Goal: Transaction & Acquisition: Purchase product/service

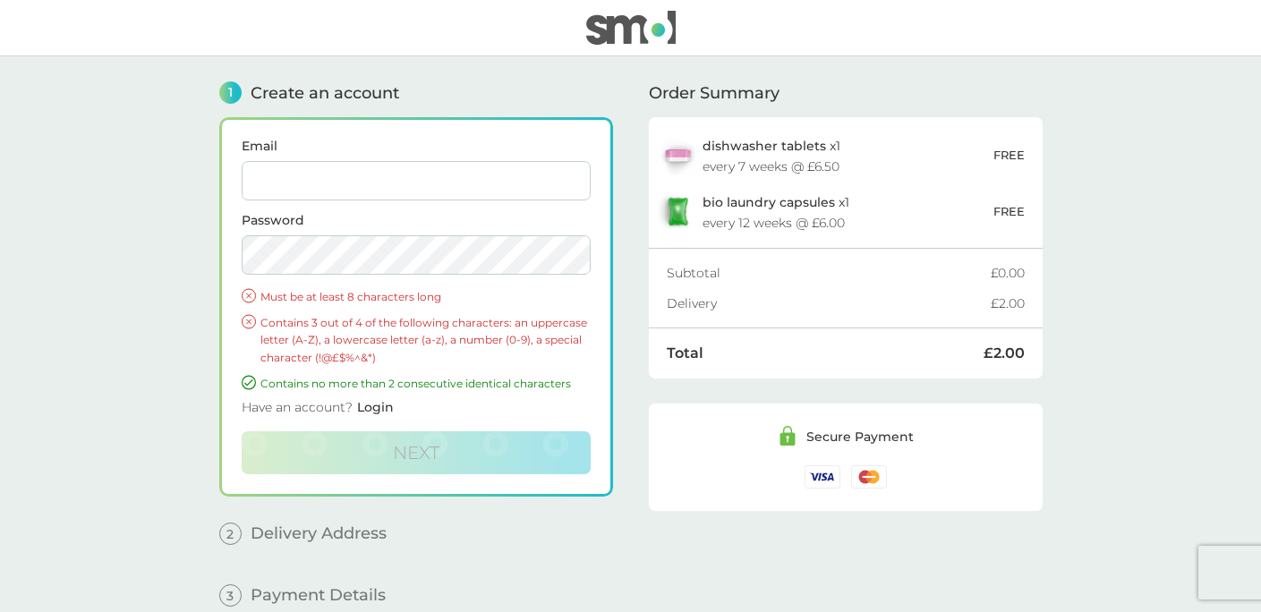
click at [364, 411] on span "Login" at bounding box center [375, 407] width 37 height 16
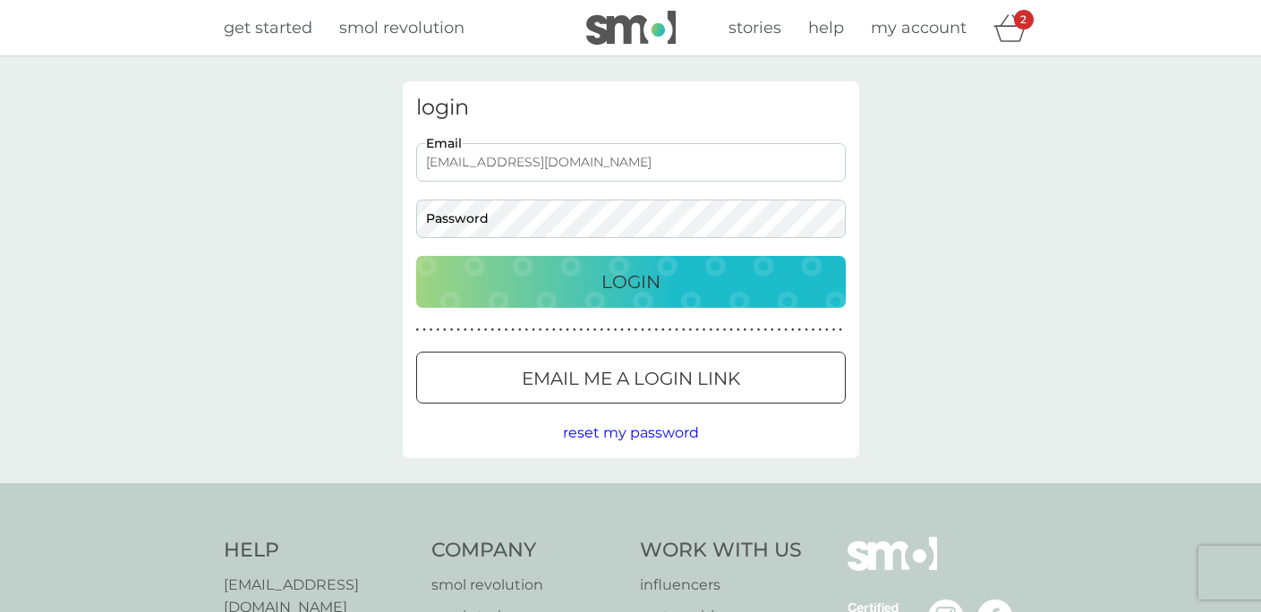
type input "hello@jyotirani.com"
click at [561, 276] on div "Login" at bounding box center [631, 282] width 394 height 29
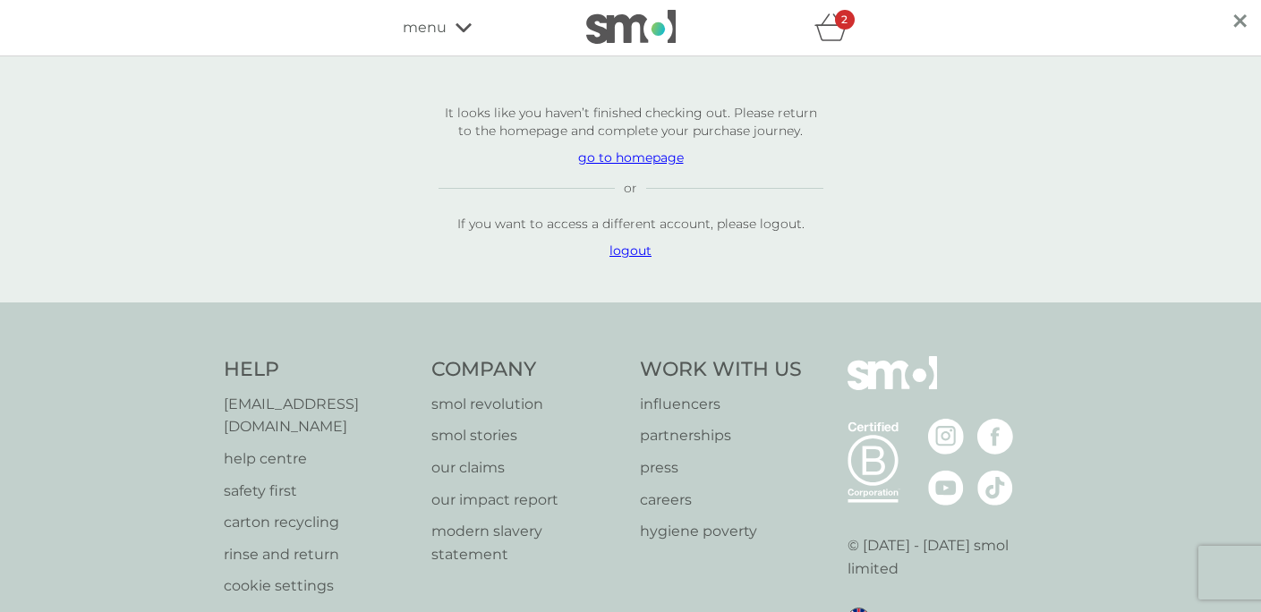
click at [820, 37] on icon "basket" at bounding box center [830, 33] width 30 height 16
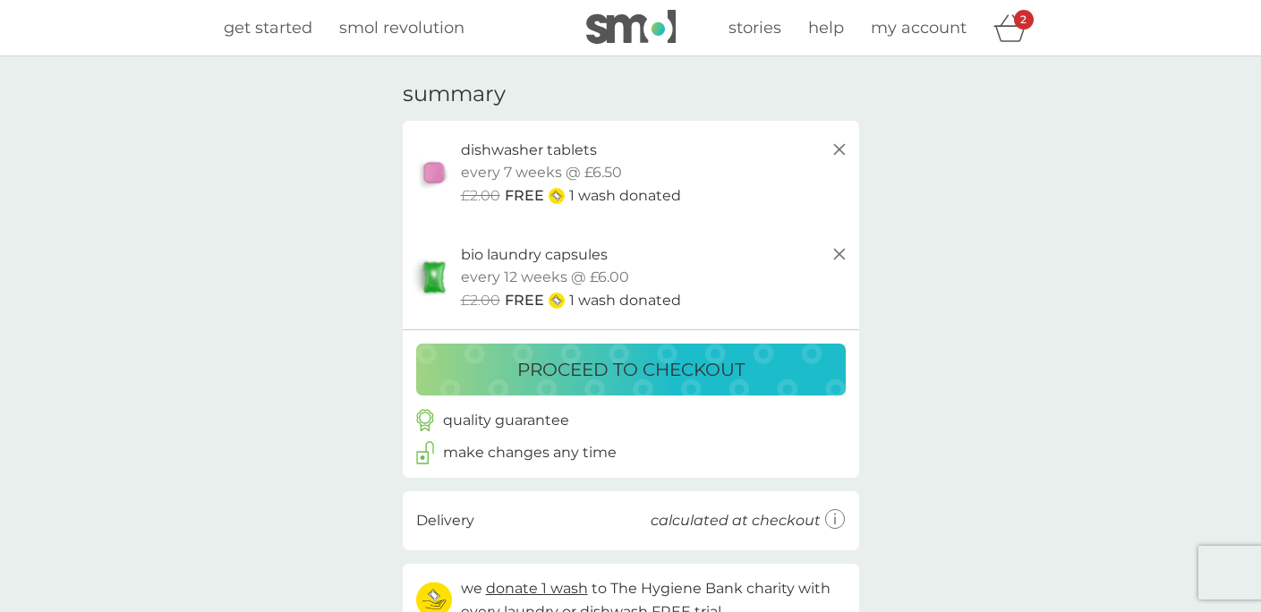
click at [677, 346] on button "proceed to checkout" at bounding box center [630, 370] width 429 height 52
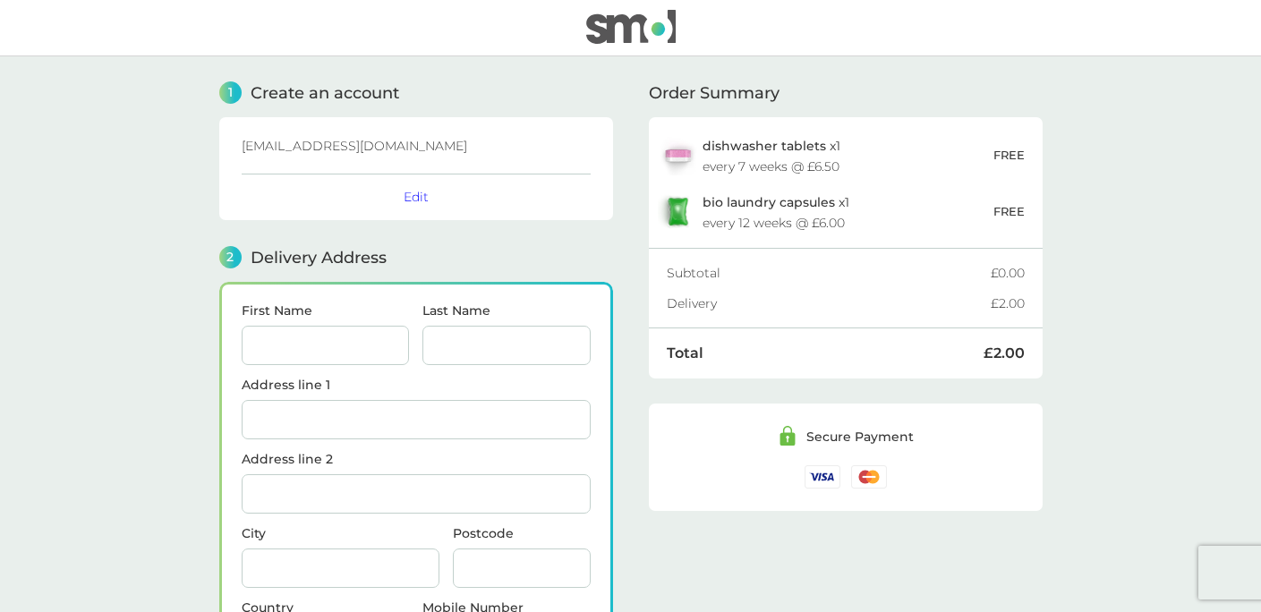
scroll to position [220, 0]
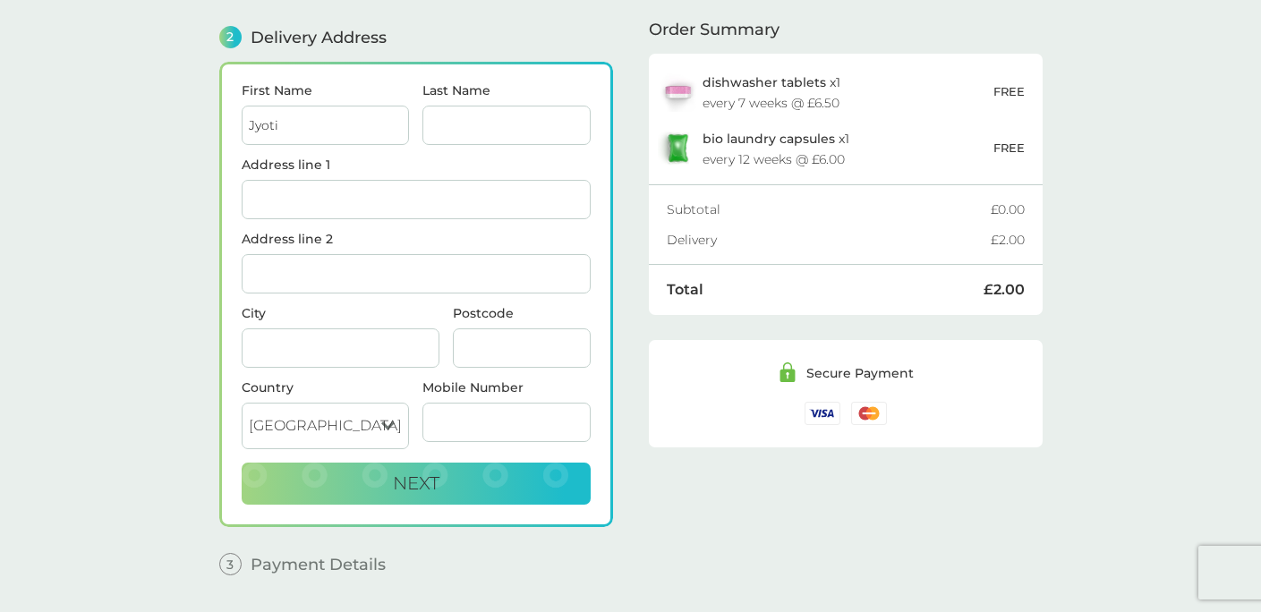
type input "Jyoti"
type input "Mayani"
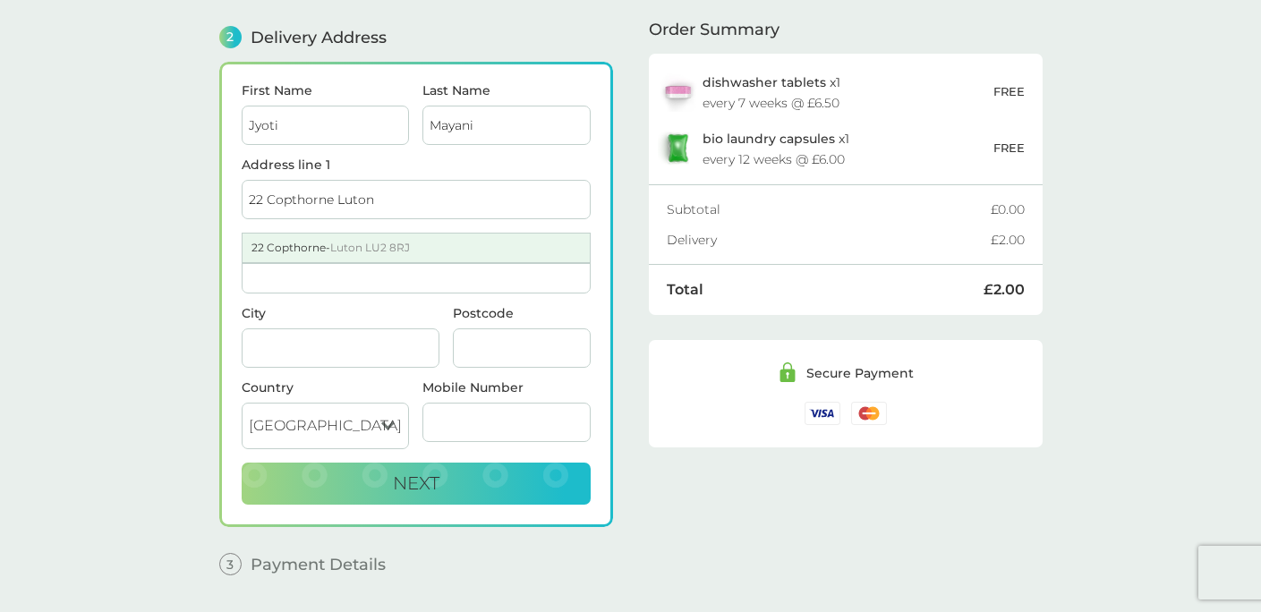
click at [342, 243] on span "Luton LU2 8RJ" at bounding box center [370, 247] width 80 height 13
type input "22 Copthorne"
type input "Luton"
type input "LU2 8RJ"
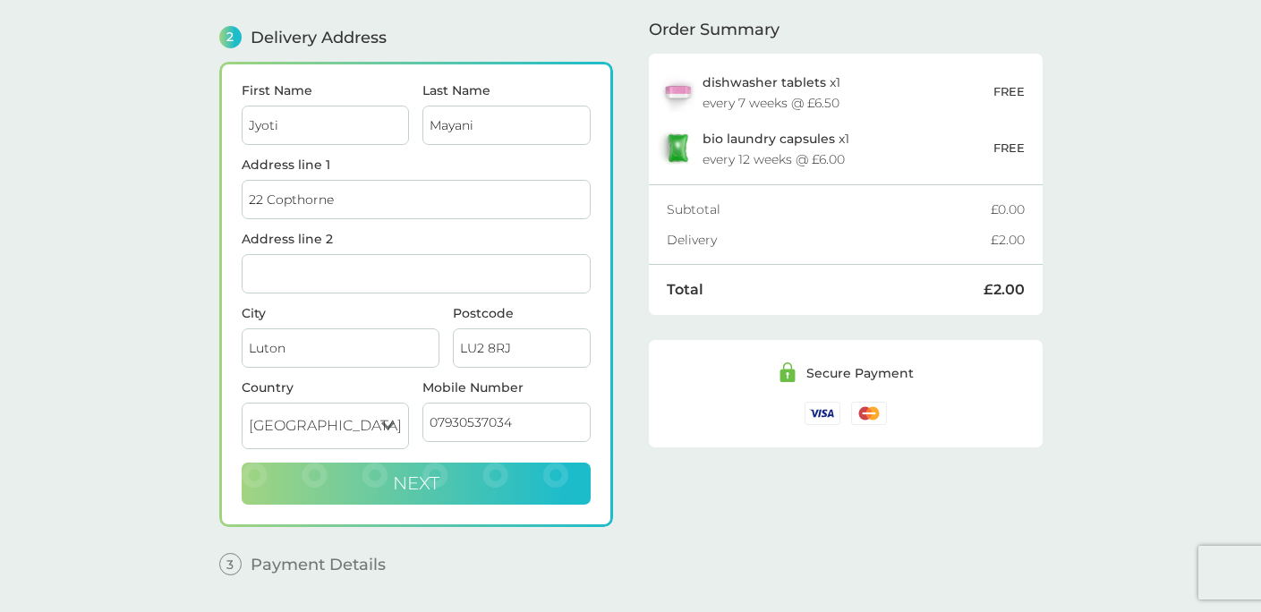
type input "07930537034"
click at [479, 479] on button "Next" at bounding box center [416, 484] width 349 height 43
checkbox input "true"
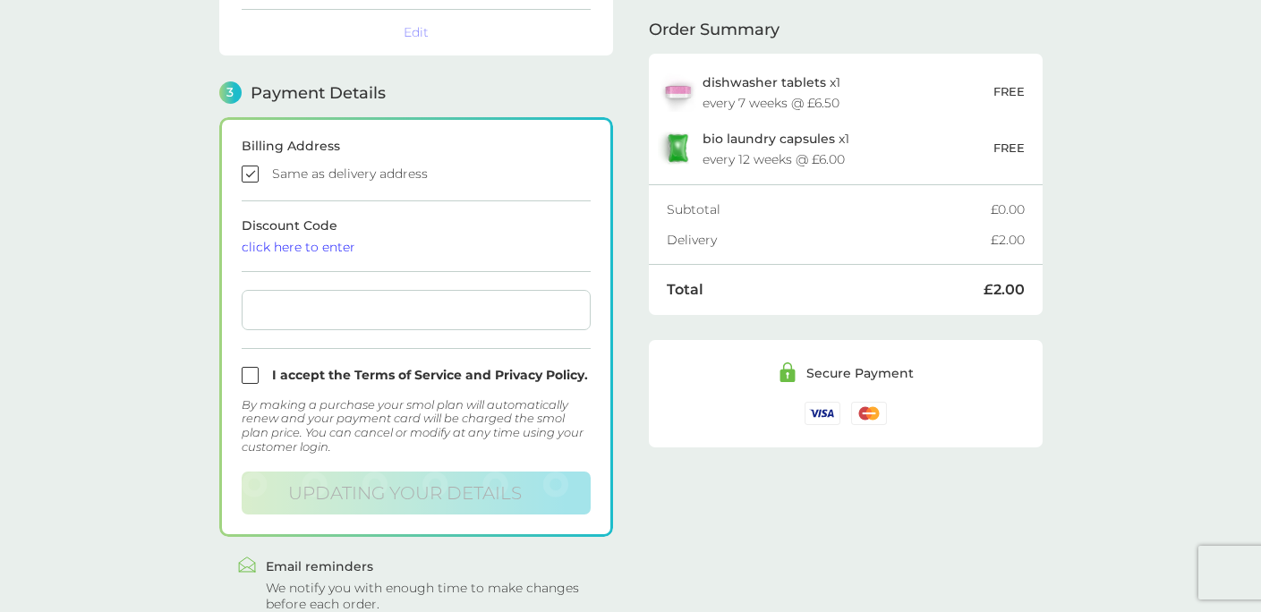
scroll to position [495, 0]
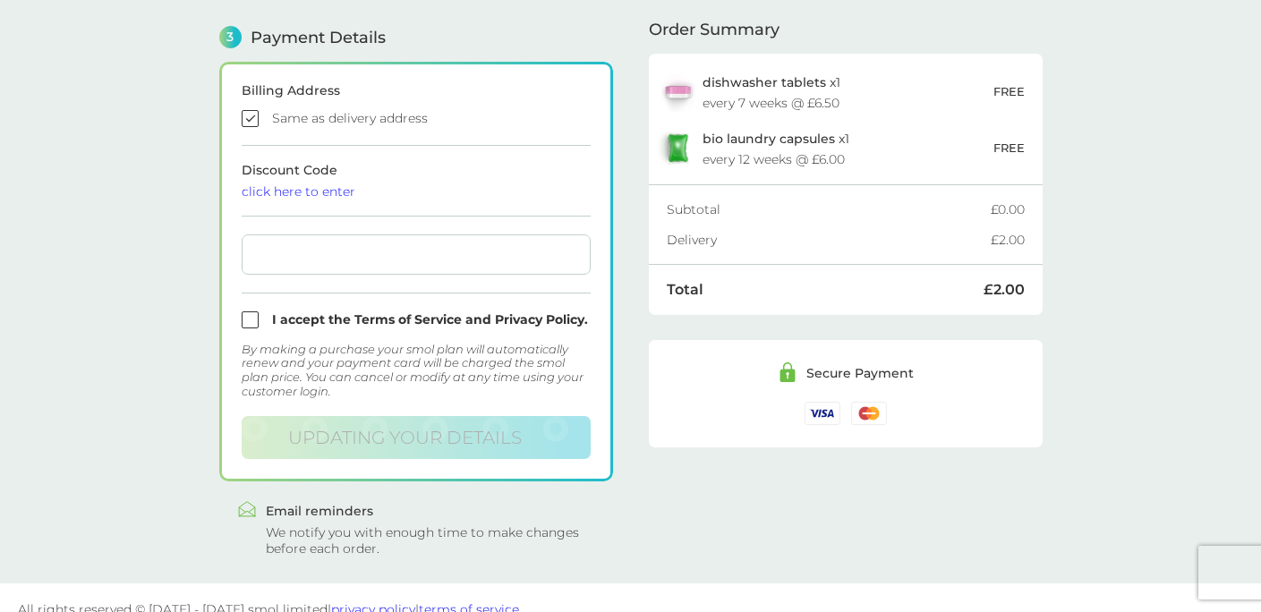
click at [342, 245] on div at bounding box center [416, 254] width 349 height 40
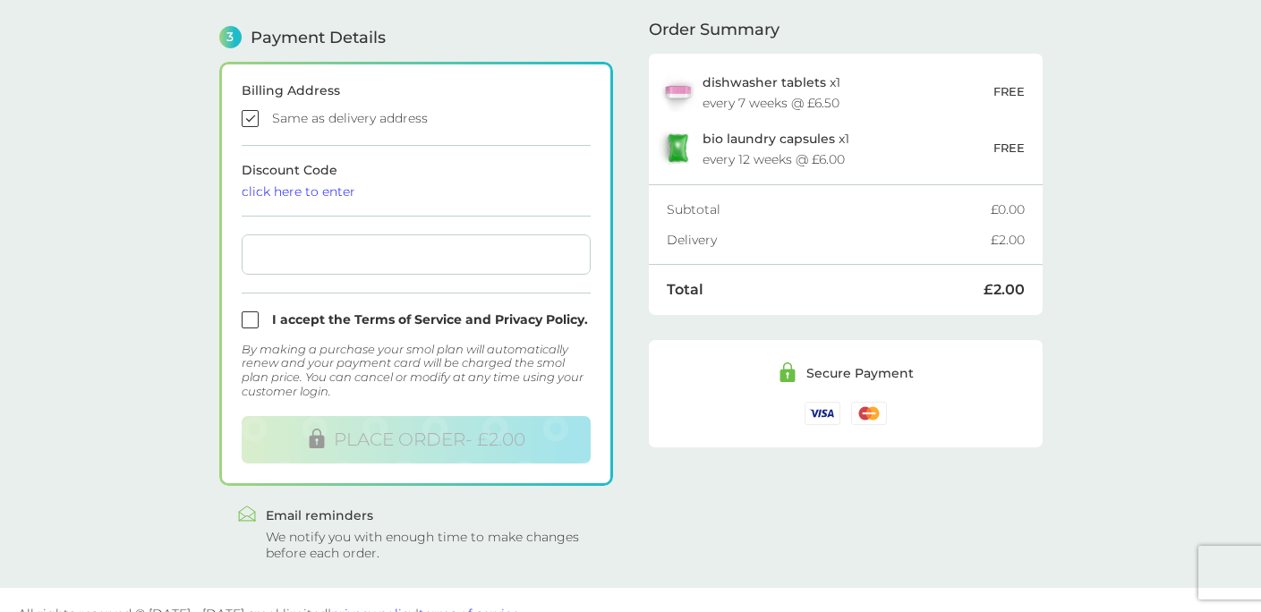
click at [378, 265] on div at bounding box center [416, 254] width 349 height 40
click at [164, 275] on main "1 Create an account hello@jyotirani.com Edit 2 Delivery Address Jyoti Mayani 22…" at bounding box center [630, 75] width 1261 height 1026
click at [179, 354] on main "1 Create an account hello@jyotirani.com Edit 2 Delivery Address Jyoti Mayani 22…" at bounding box center [630, 75] width 1261 height 1026
click at [250, 319] on input "checkbox" at bounding box center [416, 319] width 349 height 17
checkbox input "true"
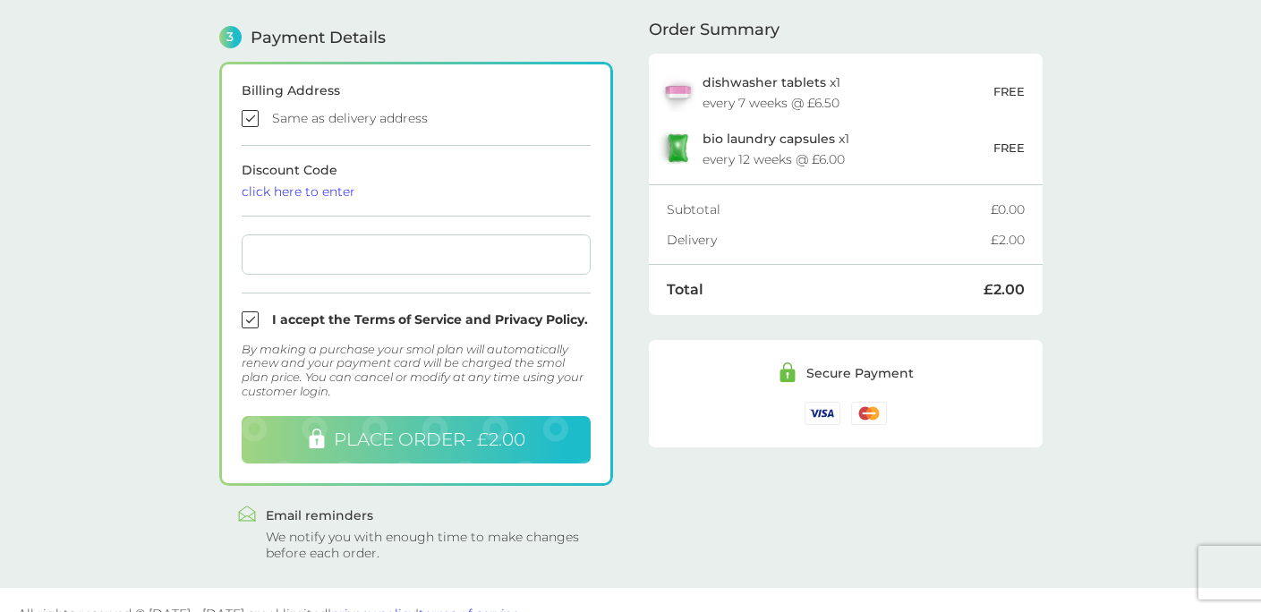
click at [391, 430] on span "PLACE ORDER - £2.00" at bounding box center [429, 439] width 191 height 21
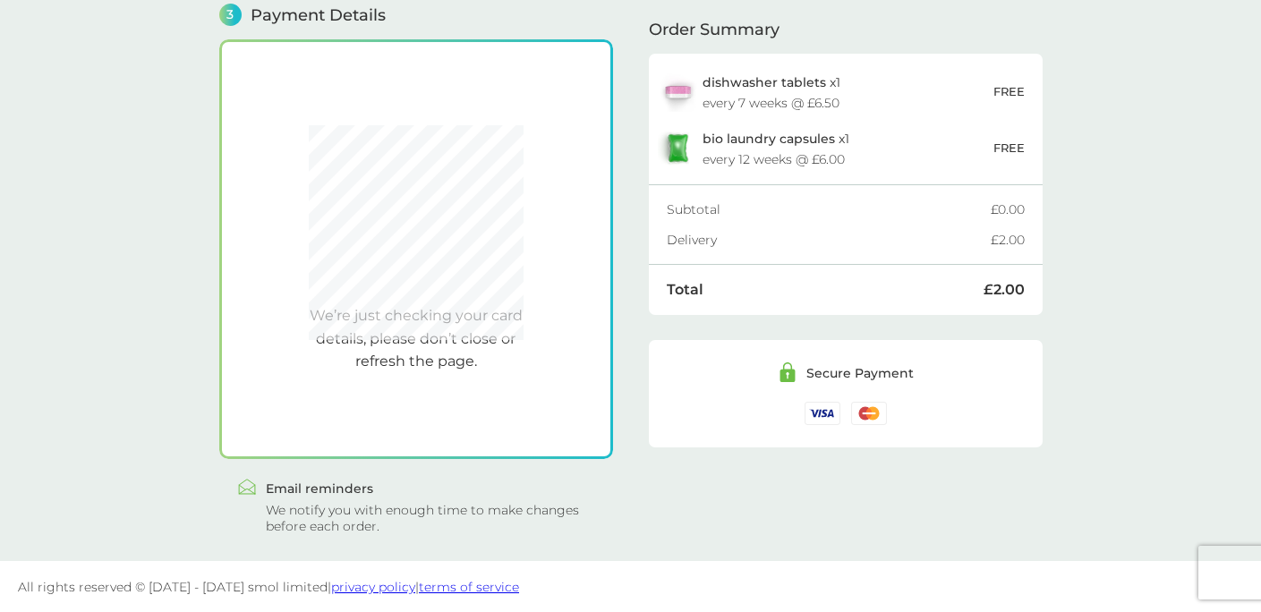
scroll to position [515, 0]
